Goal: Check status: Check status

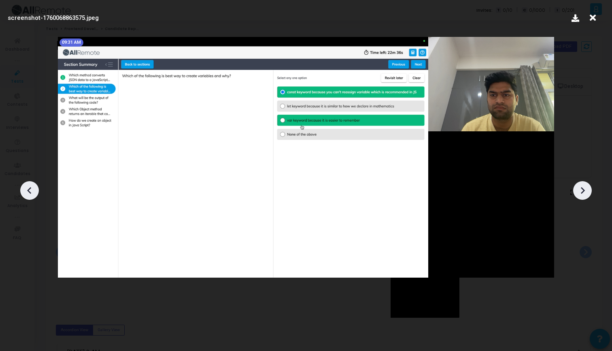
click at [582, 189] on icon at bounding box center [583, 190] width 4 height 7
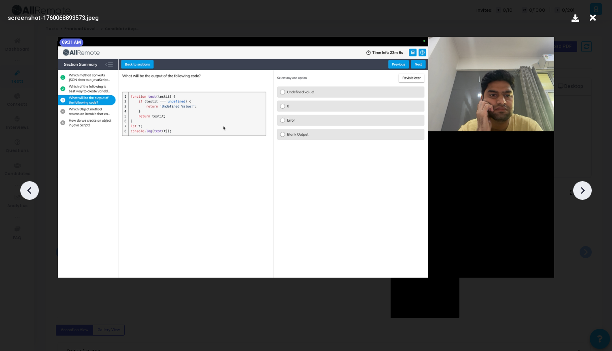
click at [582, 189] on icon at bounding box center [583, 190] width 4 height 7
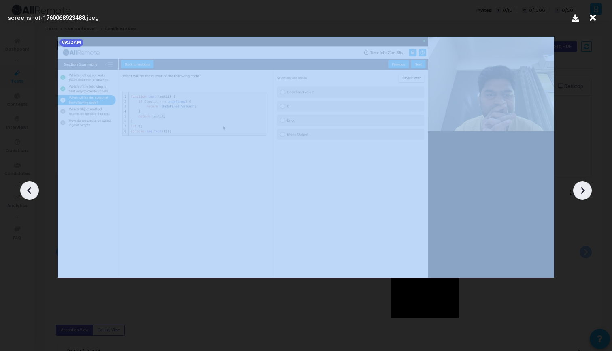
click at [582, 189] on icon at bounding box center [583, 190] width 4 height 7
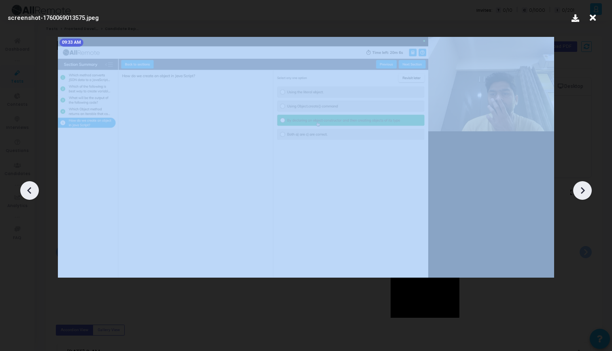
click at [582, 189] on icon at bounding box center [583, 190] width 4 height 7
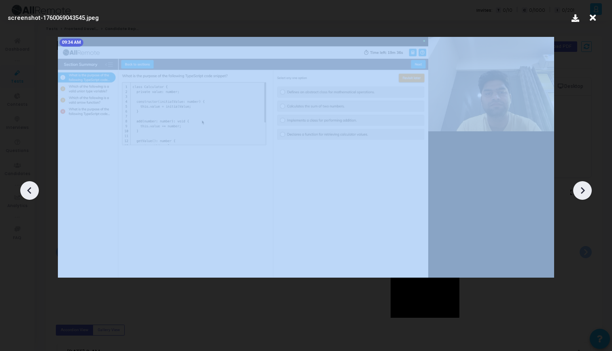
click at [582, 189] on icon at bounding box center [583, 190] width 4 height 7
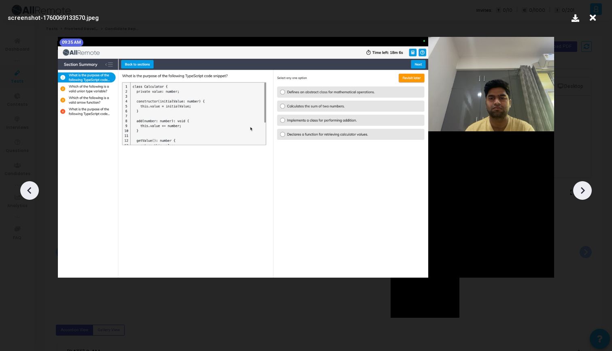
click at [582, 189] on icon at bounding box center [583, 190] width 4 height 7
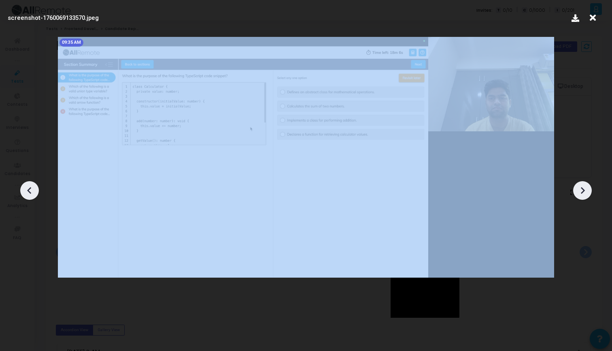
click at [582, 189] on icon at bounding box center [583, 190] width 4 height 7
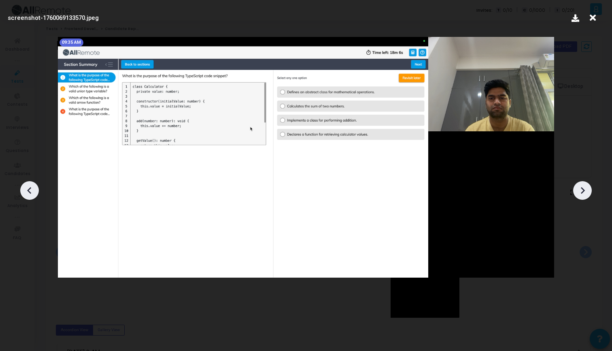
click at [32, 189] on icon at bounding box center [29, 190] width 12 height 12
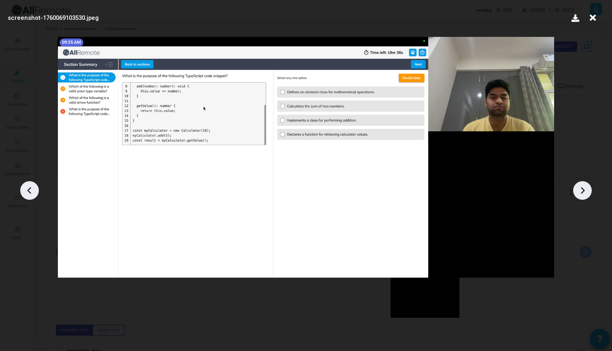
click at [32, 189] on icon at bounding box center [29, 190] width 12 height 12
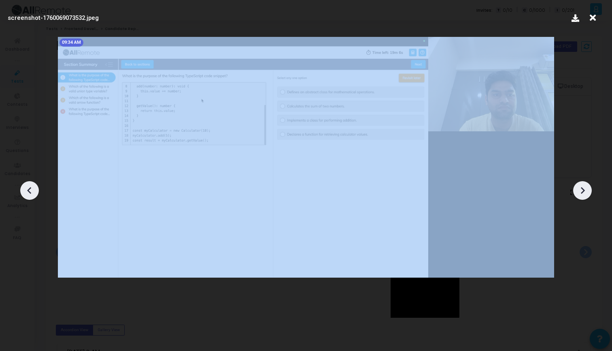
click at [32, 189] on icon at bounding box center [29, 190] width 12 height 12
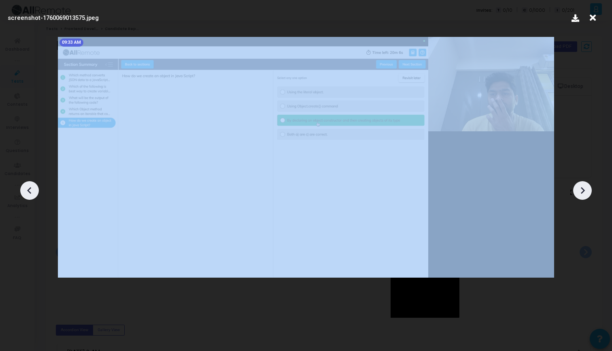
click at [32, 189] on icon at bounding box center [29, 190] width 12 height 12
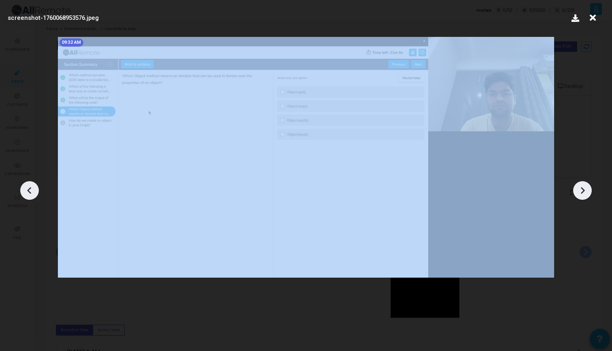
click at [32, 189] on icon at bounding box center [29, 190] width 12 height 12
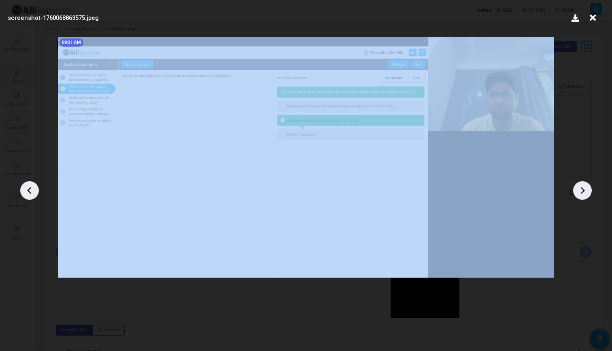
click at [32, 189] on icon at bounding box center [29, 190] width 12 height 12
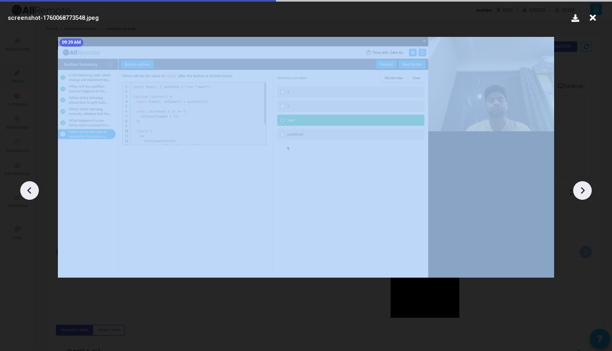
click at [32, 189] on icon at bounding box center [29, 190] width 12 height 12
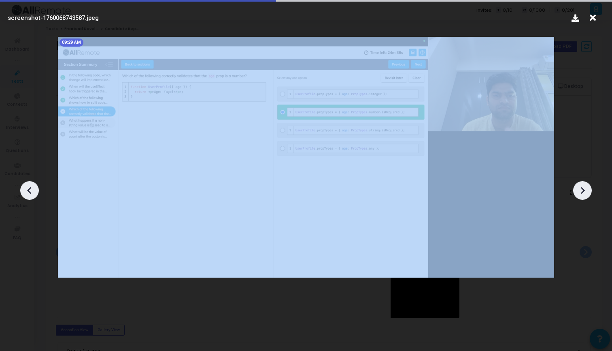
click at [32, 189] on icon at bounding box center [29, 190] width 12 height 12
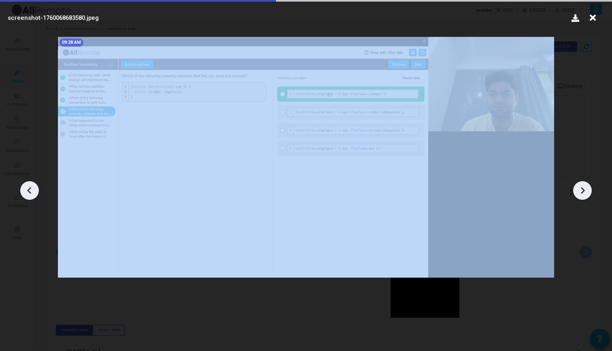
click at [32, 189] on icon at bounding box center [29, 190] width 12 height 12
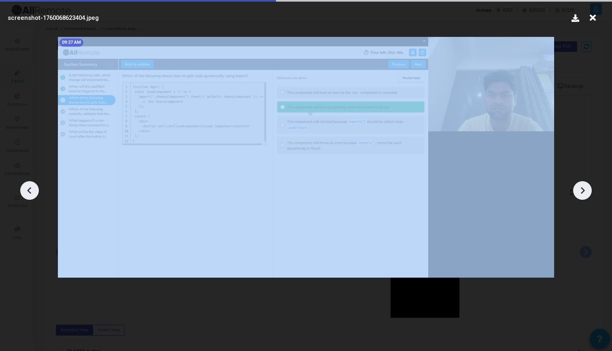
click at [32, 189] on icon at bounding box center [29, 190] width 12 height 12
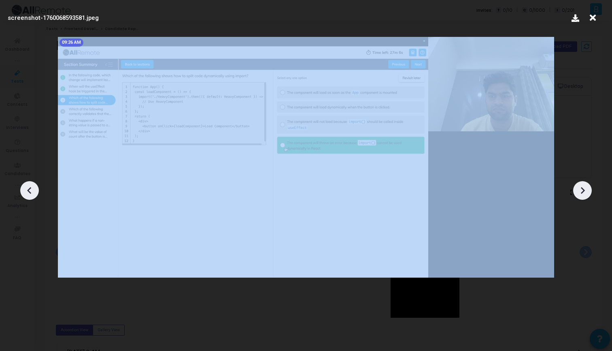
click at [32, 189] on icon at bounding box center [29, 190] width 12 height 12
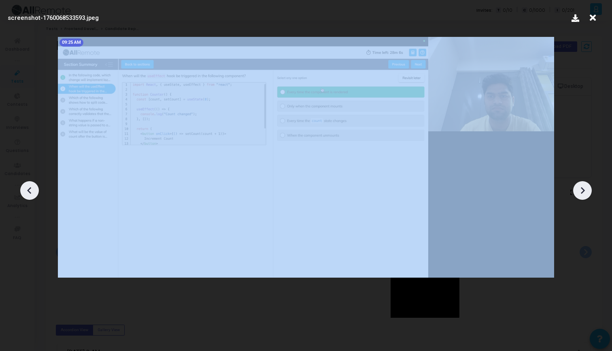
click at [32, 189] on icon at bounding box center [29, 190] width 12 height 12
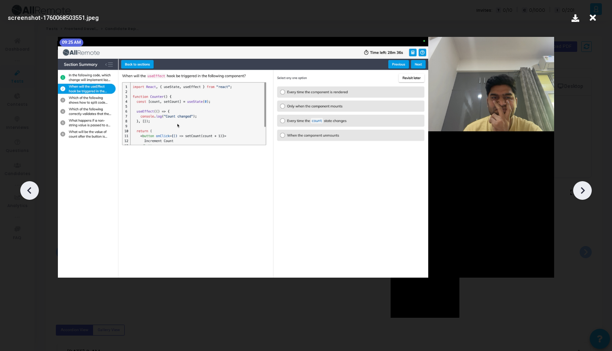
click at [592, 21] on icon at bounding box center [593, 17] width 13 height 15
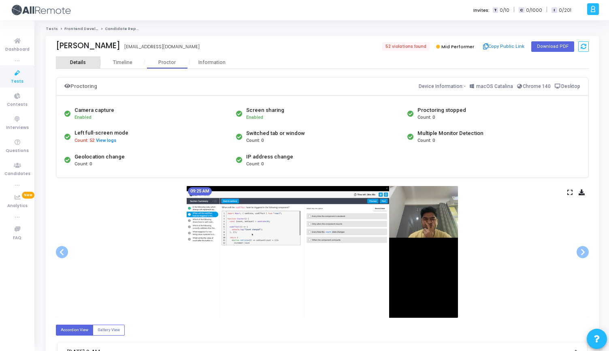
click at [77, 61] on div "Details" at bounding box center [78, 63] width 16 height 6
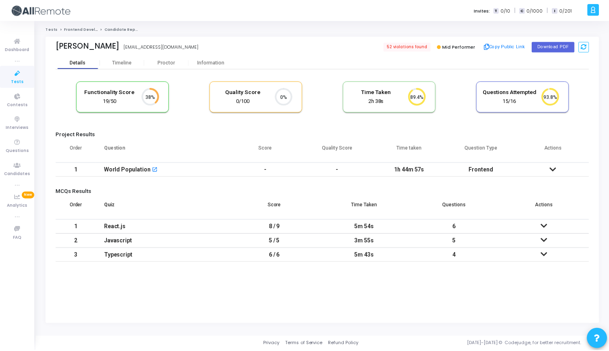
scroll to position [17, 21]
click at [209, 63] on div "Information" at bounding box center [212, 63] width 45 height 6
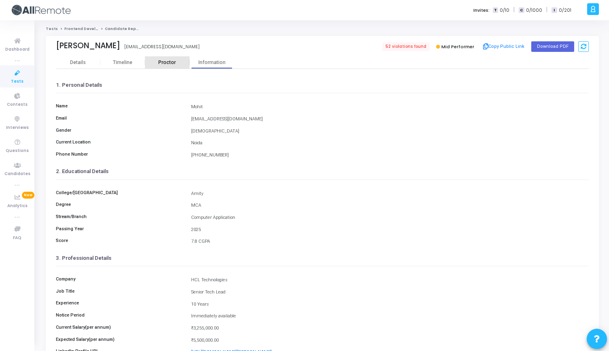
click at [163, 66] on div "Proctor" at bounding box center [167, 62] width 45 height 12
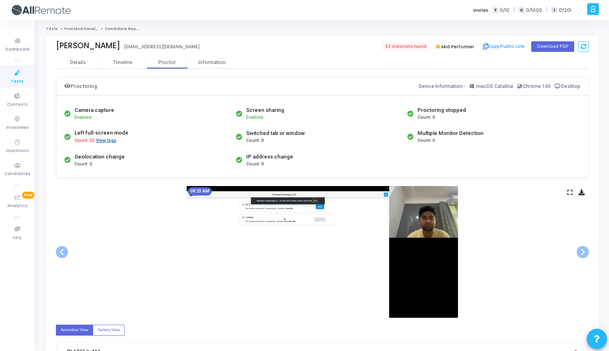
click at [107, 143] on button "View logs" at bounding box center [106, 141] width 21 height 8
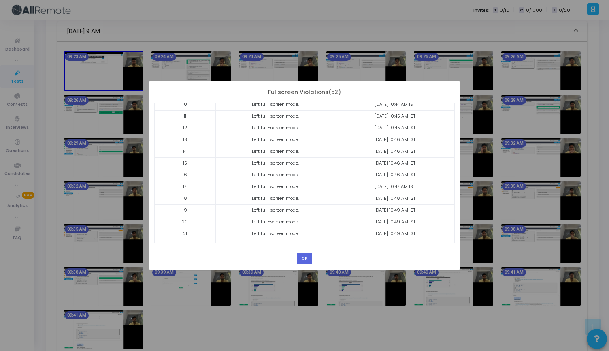
scroll to position [138, 0]
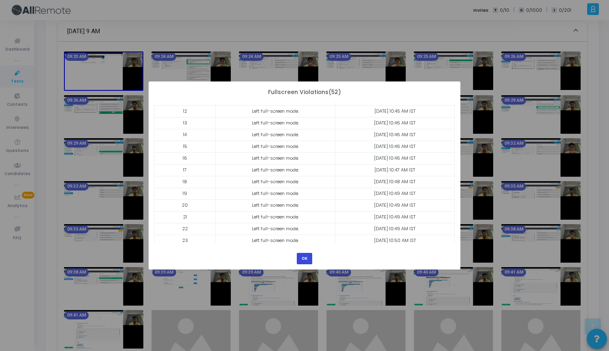
click at [306, 258] on button "OK" at bounding box center [304, 258] width 15 height 11
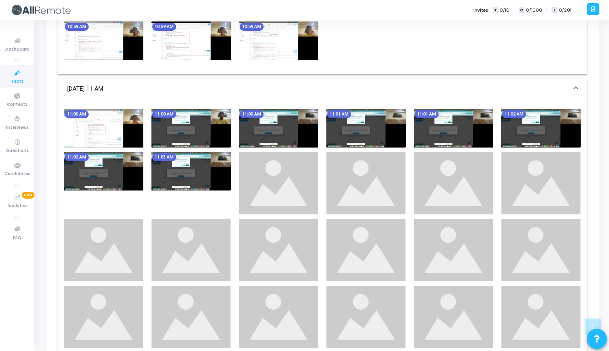
scroll to position [2073, 0]
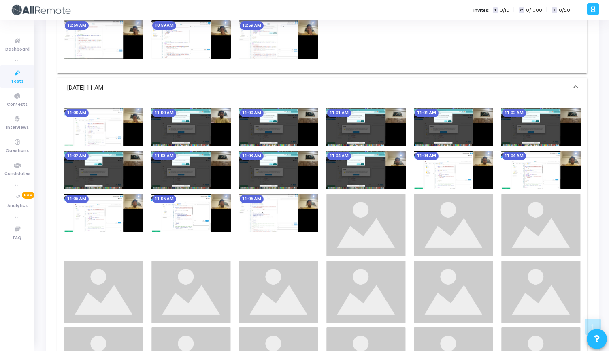
click at [171, 132] on img at bounding box center [190, 127] width 79 height 38
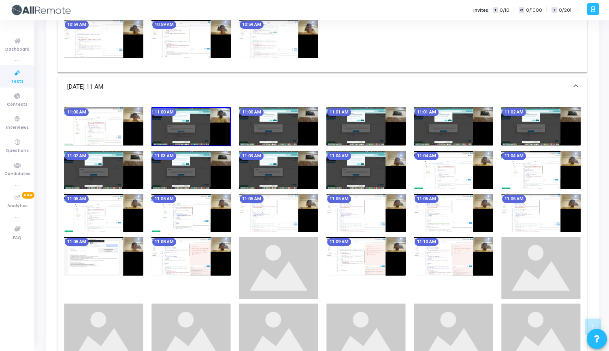
click at [171, 132] on img at bounding box center [190, 126] width 79 height 39
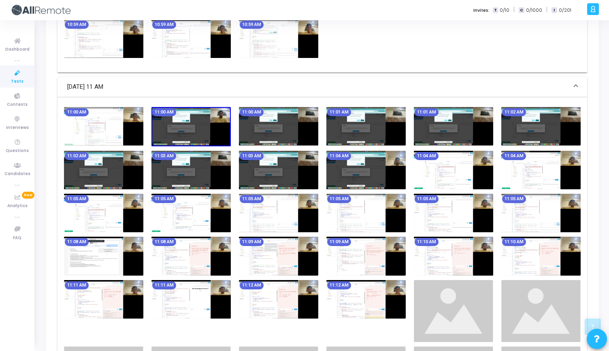
click at [205, 121] on img at bounding box center [190, 126] width 79 height 39
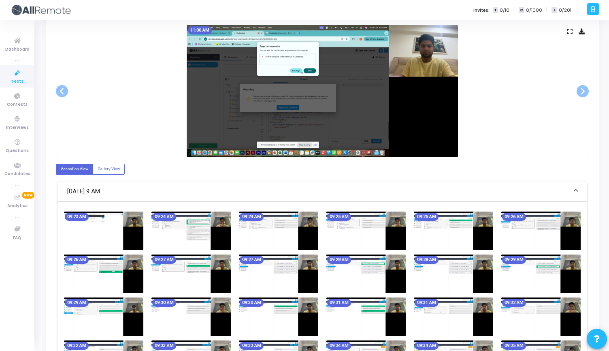
scroll to position [0, 0]
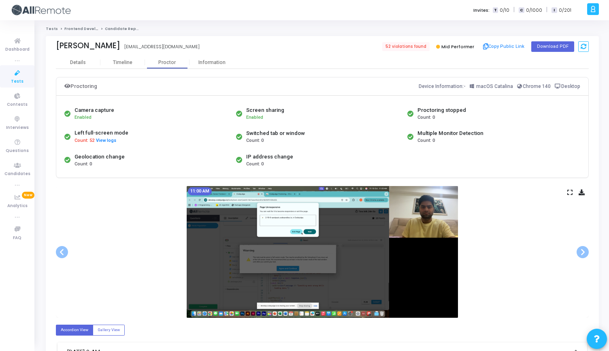
click at [568, 193] on icon at bounding box center [569, 192] width 5 height 4
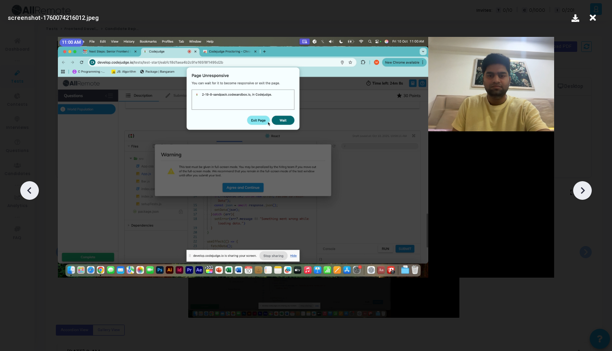
click at [586, 189] on icon at bounding box center [583, 190] width 12 height 12
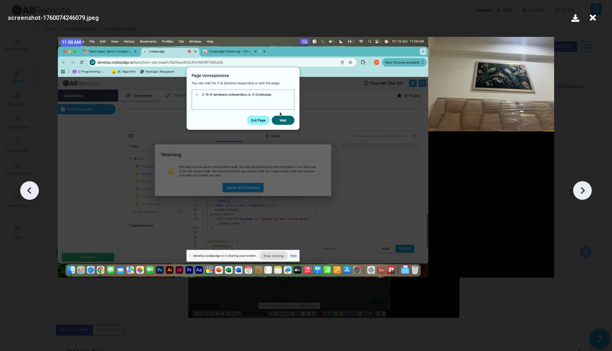
click at [595, 196] on div at bounding box center [306, 187] width 612 height 326
click at [584, 192] on icon at bounding box center [583, 190] width 12 height 12
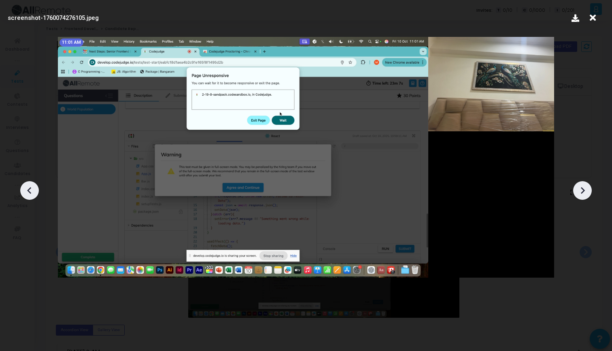
click at [584, 192] on icon at bounding box center [583, 190] width 12 height 12
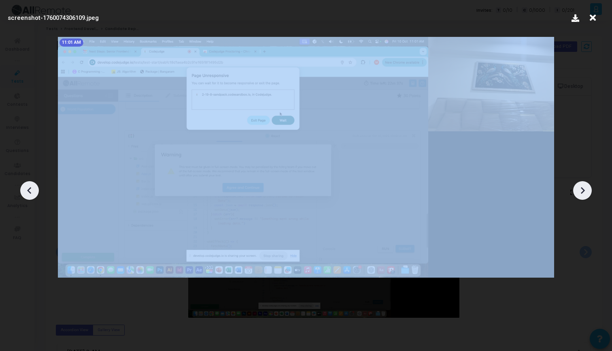
click at [584, 192] on icon at bounding box center [583, 190] width 12 height 12
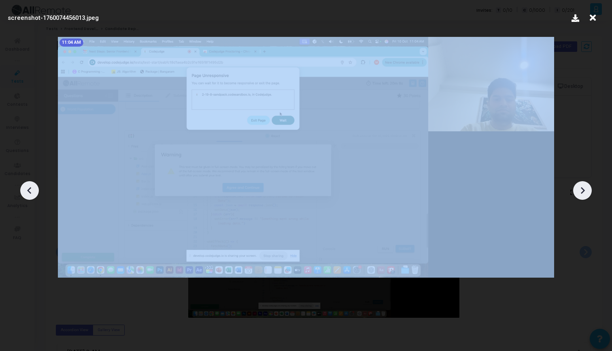
click at [584, 192] on icon at bounding box center [583, 190] width 12 height 12
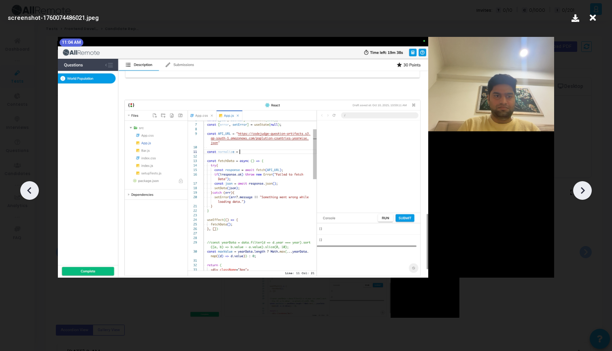
click at [584, 192] on icon at bounding box center [583, 190] width 12 height 12
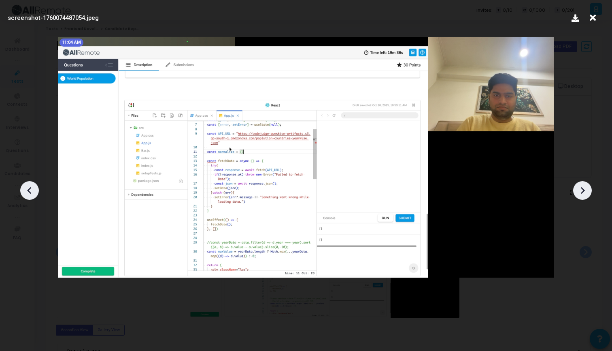
click at [584, 192] on icon at bounding box center [583, 190] width 12 height 12
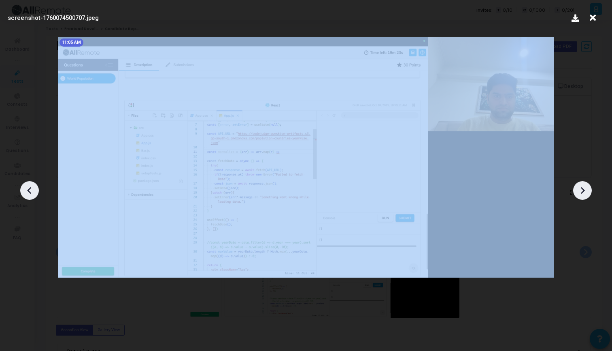
click at [584, 192] on icon at bounding box center [583, 190] width 12 height 12
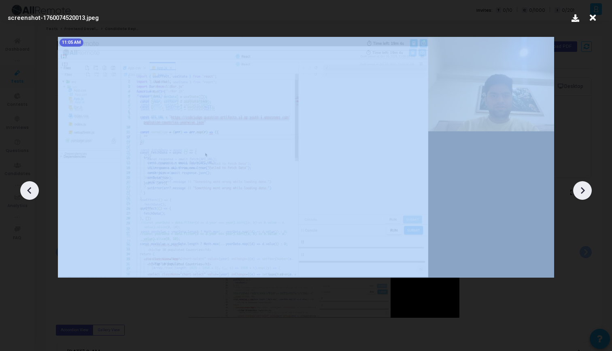
click at [584, 192] on icon at bounding box center [583, 190] width 12 height 12
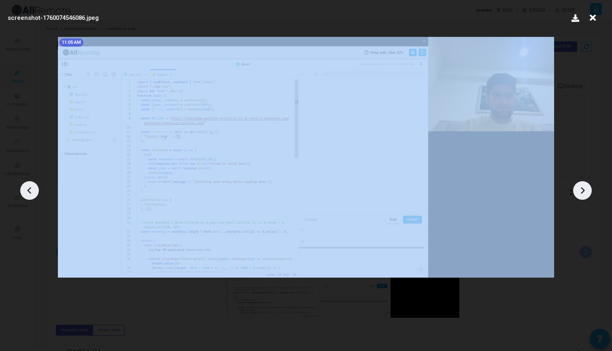
click at [584, 192] on icon at bounding box center [583, 190] width 12 height 12
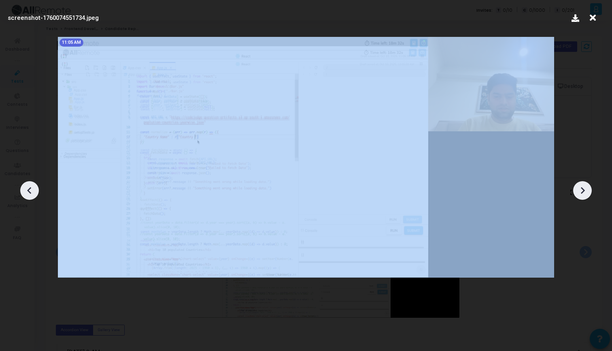
click at [584, 192] on icon at bounding box center [583, 190] width 12 height 12
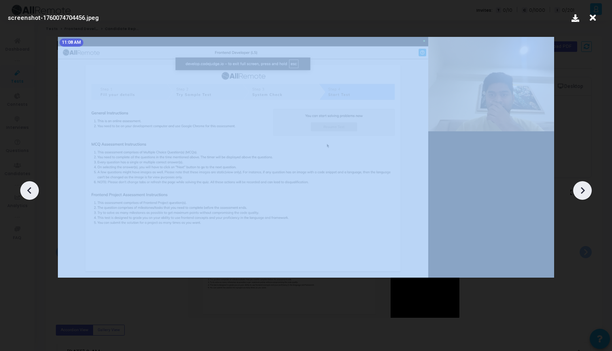
click at [584, 192] on icon at bounding box center [583, 190] width 12 height 12
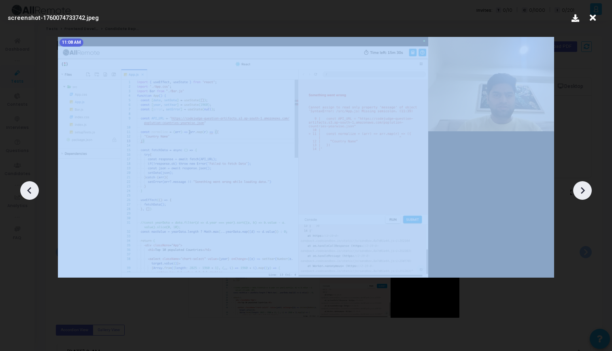
click at [584, 192] on icon at bounding box center [583, 190] width 12 height 12
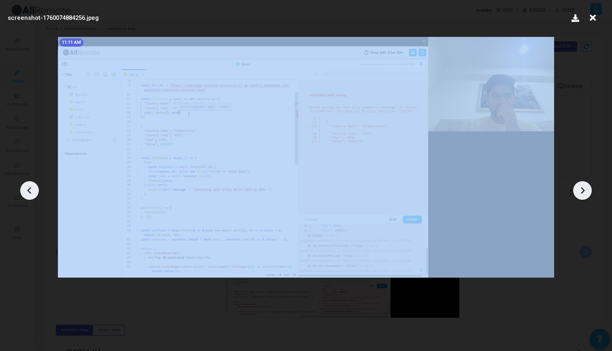
click at [584, 192] on icon at bounding box center [583, 190] width 12 height 12
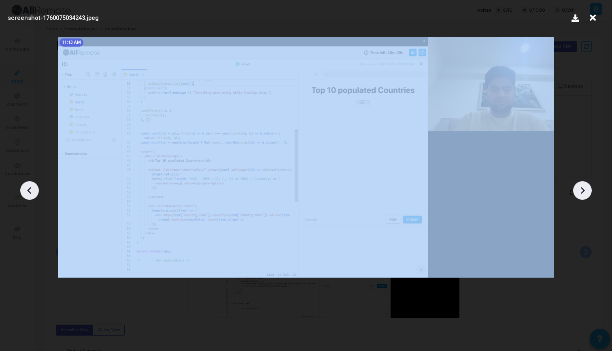
click at [584, 192] on icon at bounding box center [583, 190] width 12 height 12
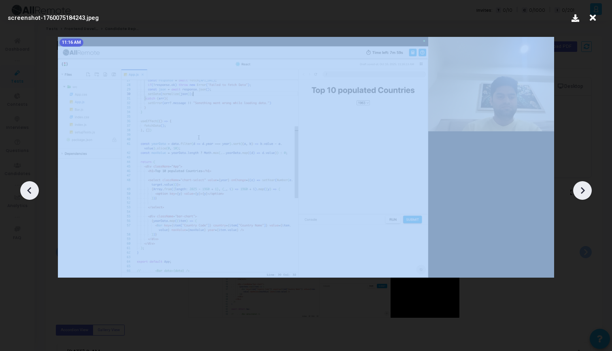
click at [584, 192] on icon at bounding box center [583, 190] width 12 height 12
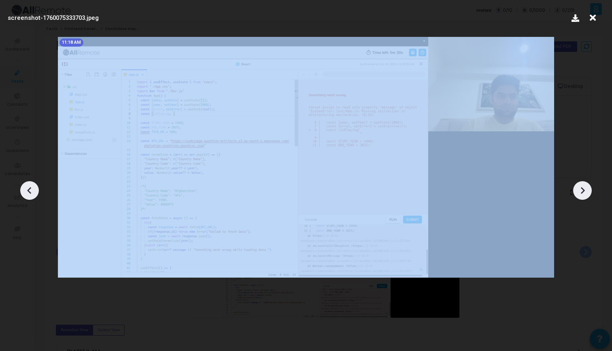
click at [584, 192] on icon at bounding box center [583, 190] width 12 height 12
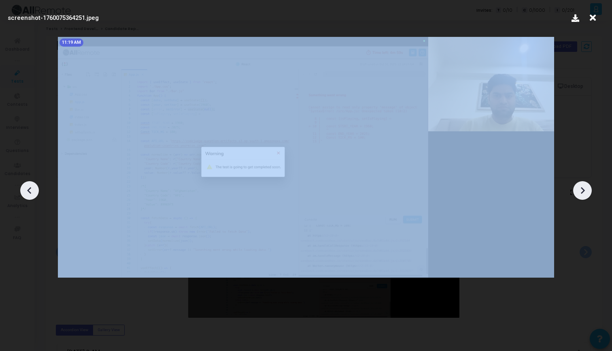
click at [584, 192] on icon at bounding box center [583, 190] width 12 height 12
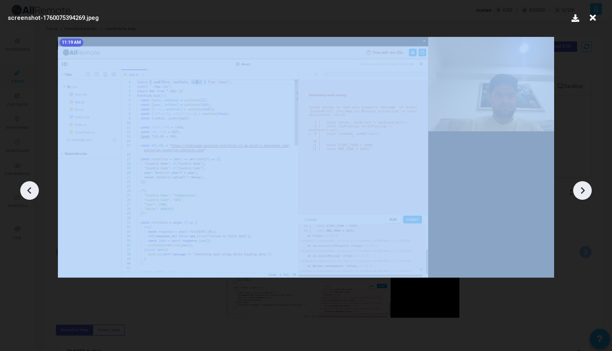
click at [584, 192] on icon at bounding box center [583, 190] width 12 height 12
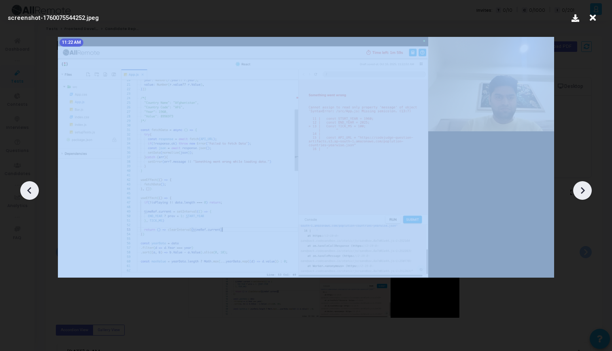
click at [584, 192] on icon at bounding box center [583, 190] width 12 height 12
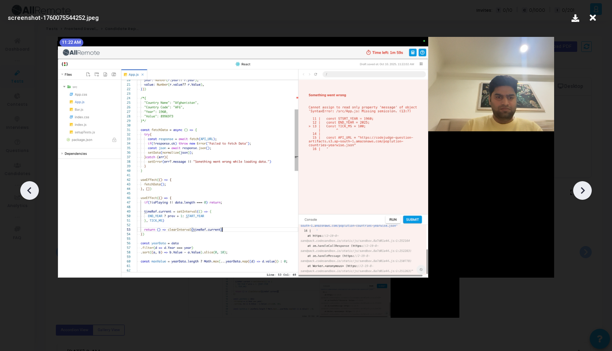
click at [583, 195] on icon at bounding box center [583, 190] width 12 height 12
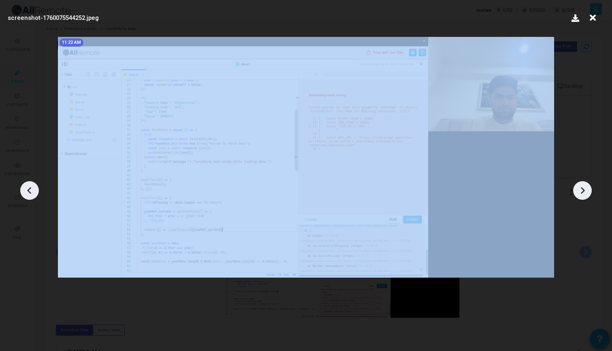
click at [583, 195] on icon at bounding box center [583, 190] width 12 height 12
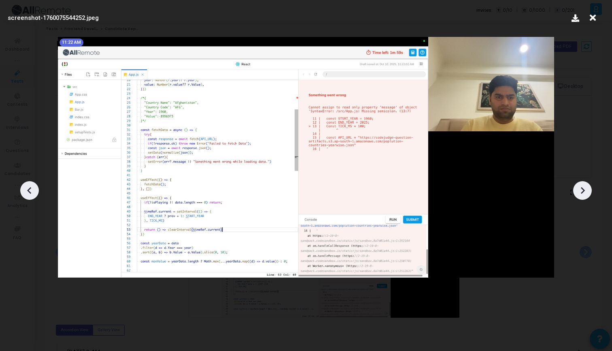
click at [583, 194] on icon at bounding box center [583, 190] width 12 height 12
click at [595, 18] on icon at bounding box center [593, 17] width 13 height 15
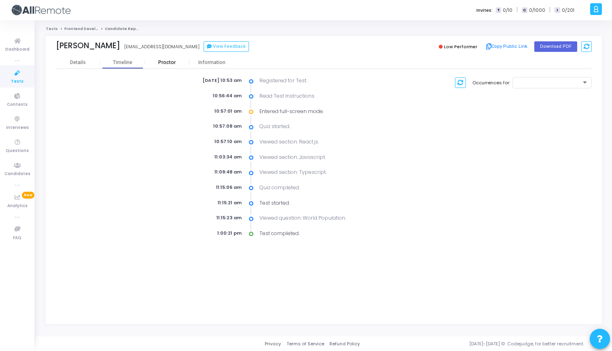
click at [177, 60] on div "Proctor" at bounding box center [167, 63] width 45 height 6
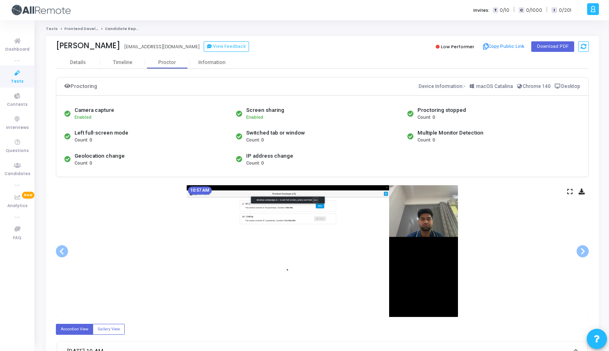
click at [568, 192] on icon at bounding box center [569, 191] width 5 height 4
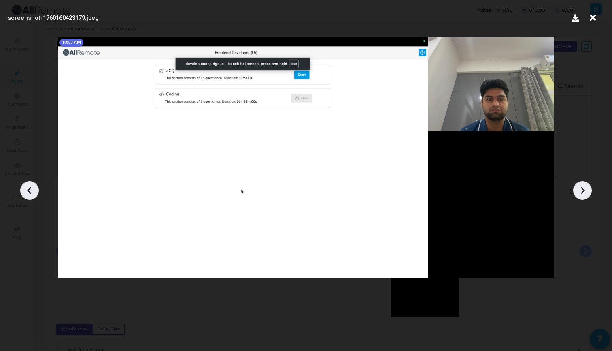
click at [584, 195] on icon at bounding box center [583, 190] width 12 height 12
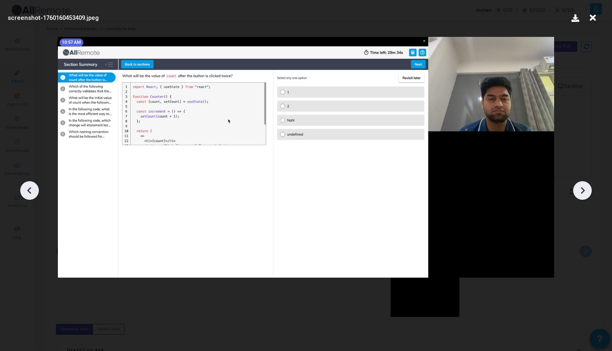
click at [584, 195] on icon at bounding box center [583, 190] width 12 height 12
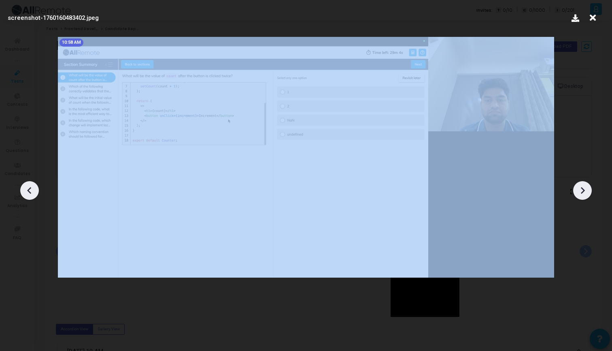
click at [584, 195] on icon at bounding box center [583, 190] width 12 height 12
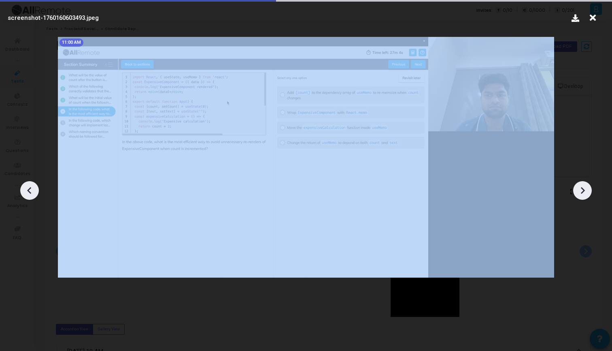
click at [584, 195] on icon at bounding box center [583, 190] width 12 height 12
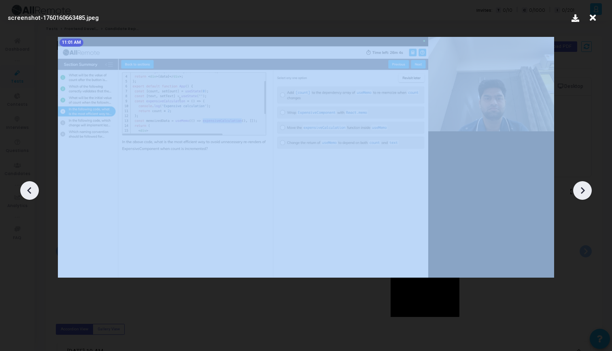
click at [584, 195] on icon at bounding box center [583, 190] width 12 height 12
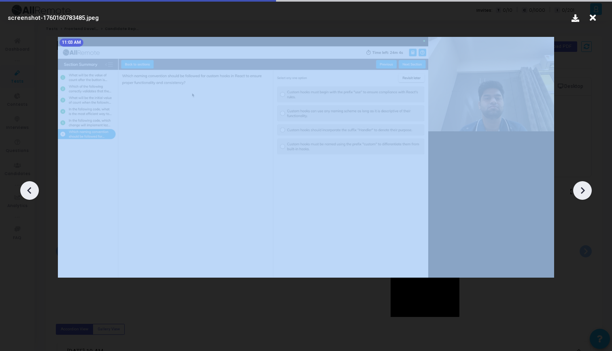
click at [584, 195] on icon at bounding box center [583, 190] width 12 height 12
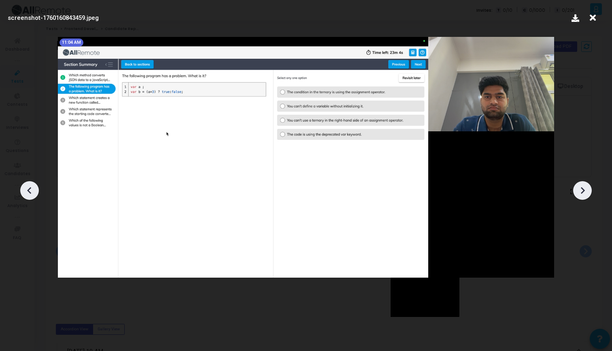
click at [597, 111] on div at bounding box center [306, 187] width 612 height 326
click at [597, 14] on icon at bounding box center [593, 17] width 13 height 15
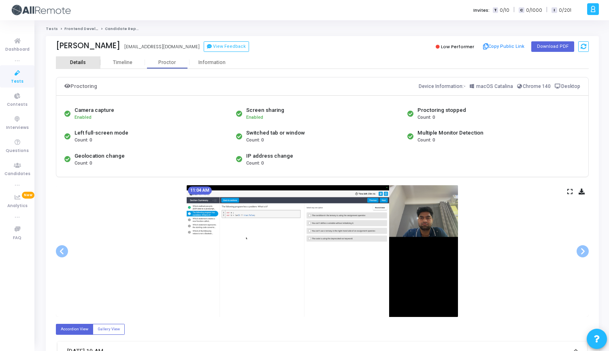
click at [87, 66] on div "Details" at bounding box center [78, 62] width 45 height 12
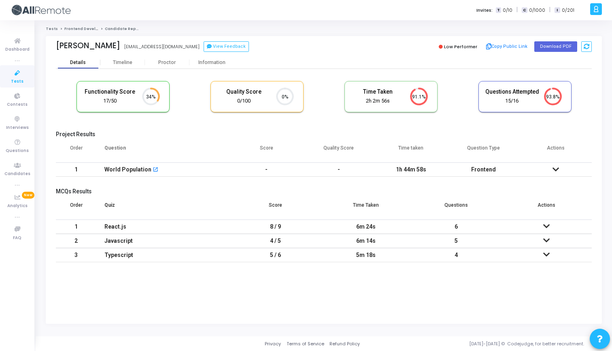
scroll to position [17, 21]
